Goal: Navigation & Orientation: Find specific page/section

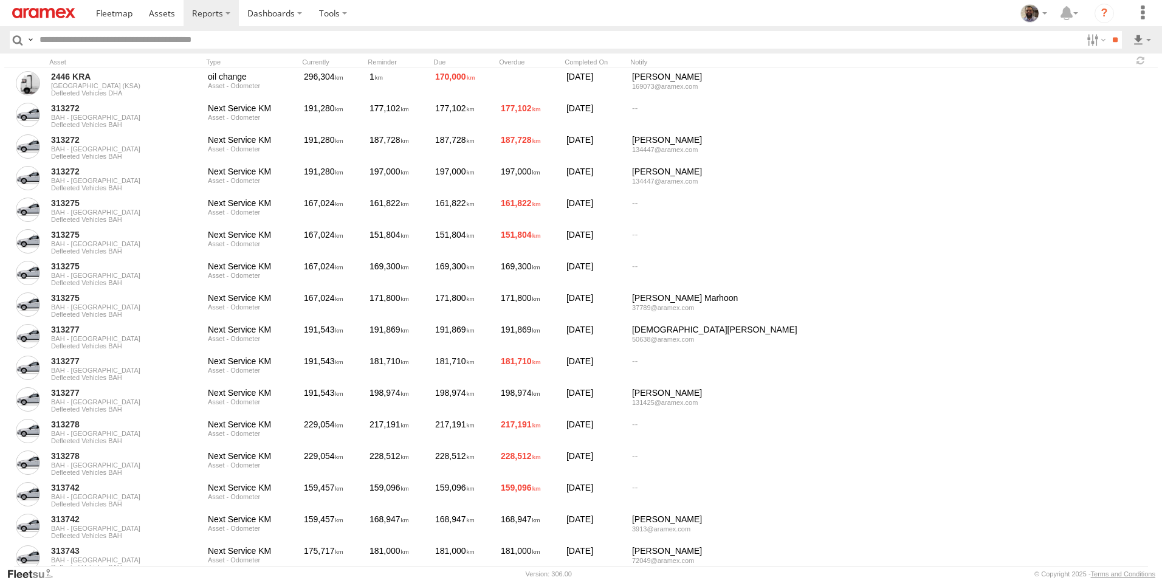
click at [36, 10] on img at bounding box center [43, 13] width 63 height 10
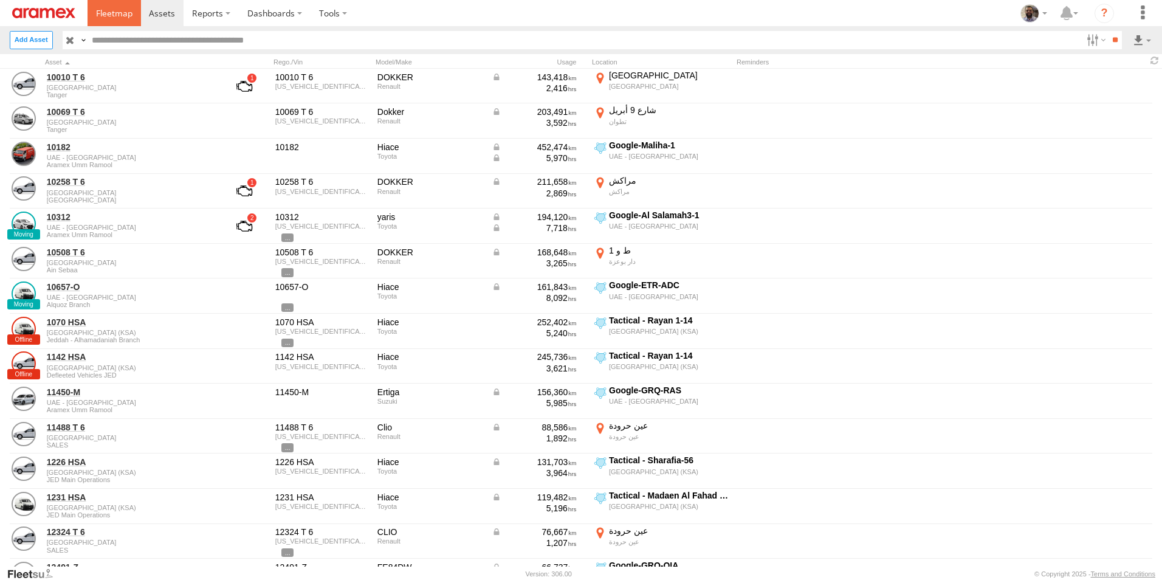
click at [109, 14] on span at bounding box center [114, 13] width 36 height 12
